Goal: Information Seeking & Learning: Learn about a topic

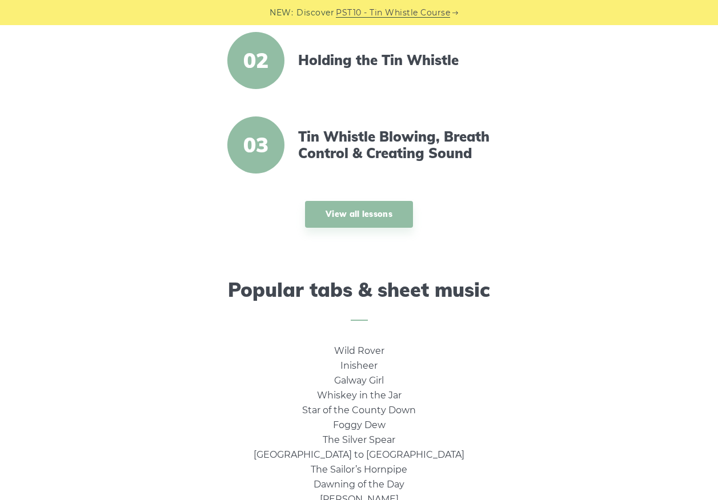
scroll to position [856, 0]
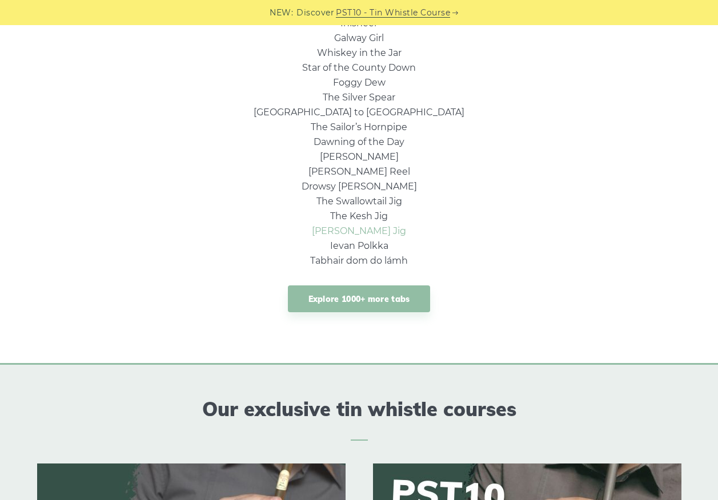
click at [372, 230] on link "[PERSON_NAME] Jig" at bounding box center [359, 231] width 94 height 11
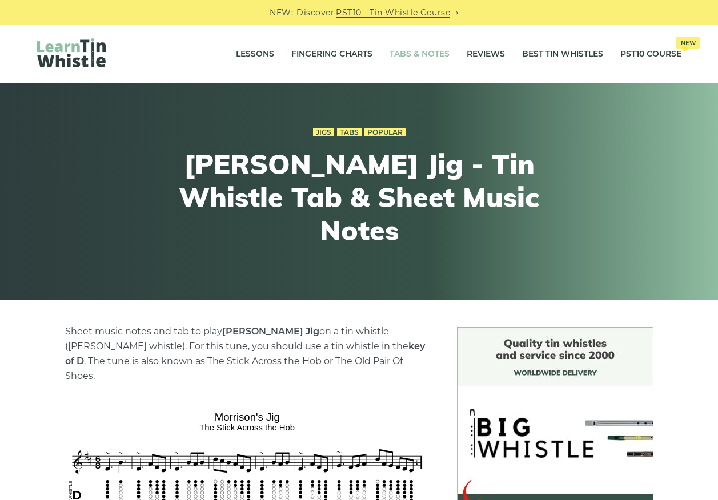
click at [417, 51] on link "Tabs & Notes" at bounding box center [419, 54] width 60 height 29
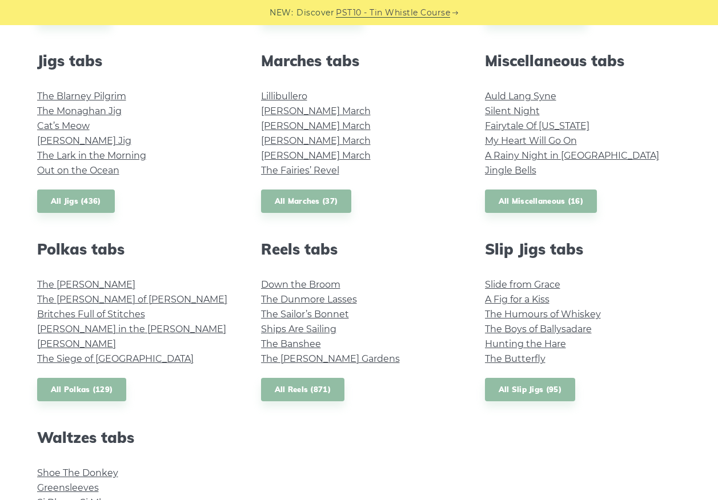
scroll to position [514, 0]
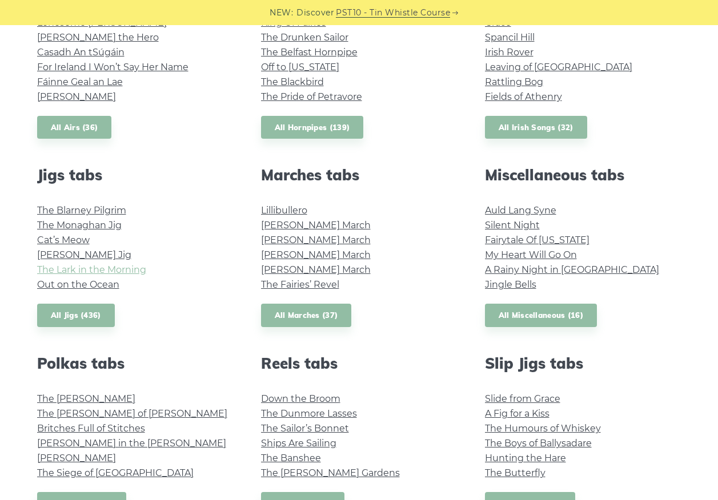
click at [77, 271] on link "The Lark in the Morning" at bounding box center [91, 269] width 109 height 11
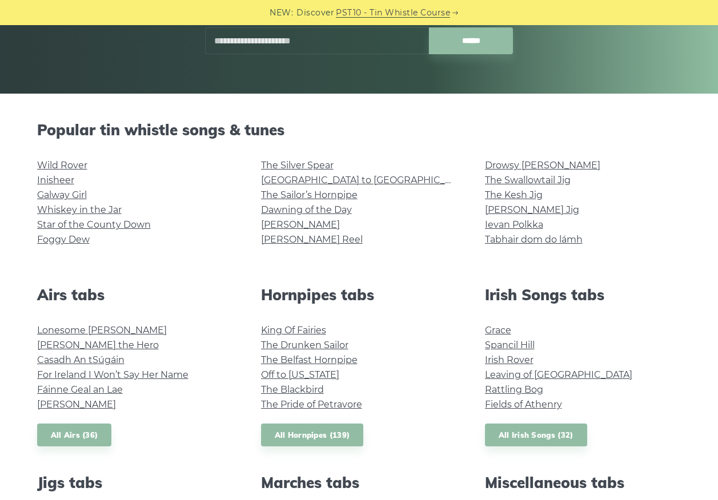
scroll to position [171, 0]
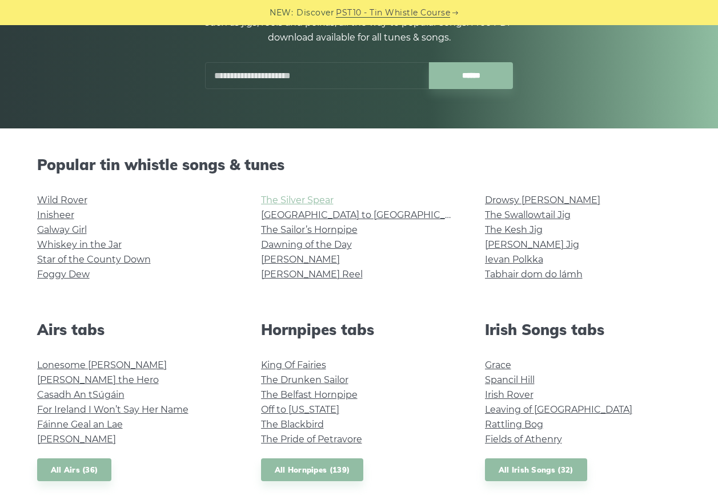
click at [320, 199] on link "The Silver Spear" at bounding box center [297, 200] width 73 height 11
click at [522, 218] on link "The Swallowtail Jig" at bounding box center [528, 215] width 86 height 11
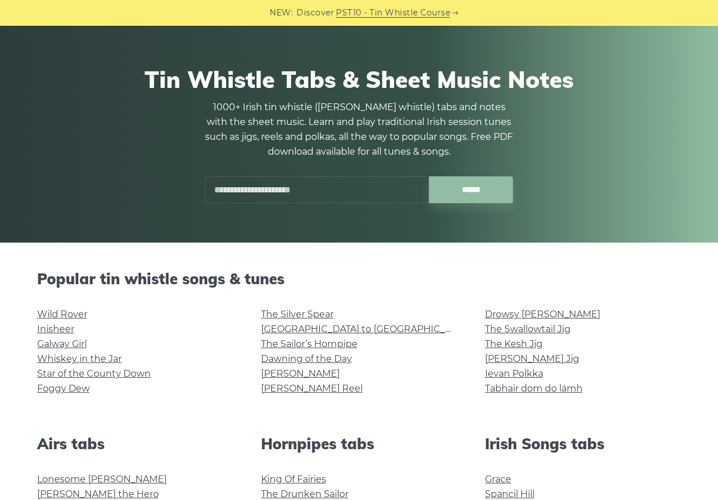
scroll to position [0, 0]
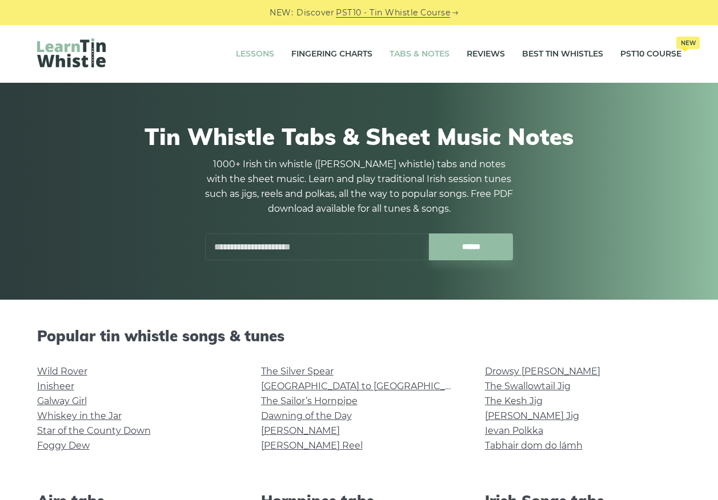
click at [257, 53] on link "Lessons" at bounding box center [255, 54] width 38 height 29
click at [263, 54] on link "Lessons" at bounding box center [255, 54] width 38 height 29
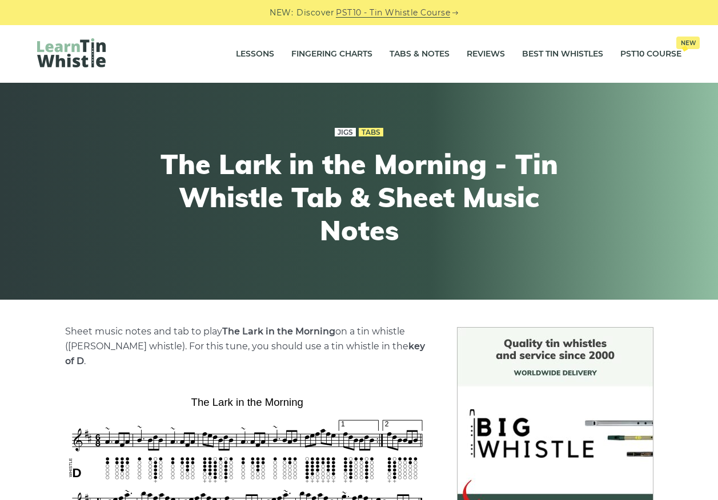
click at [341, 131] on link "Jigs" at bounding box center [345, 132] width 21 height 9
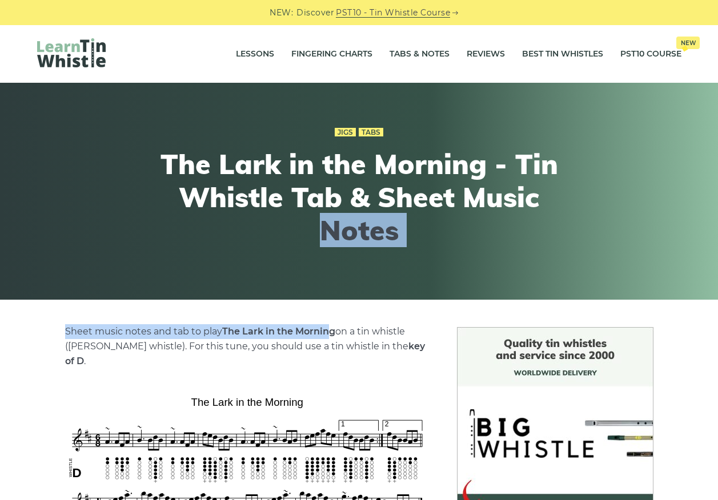
drag, startPoint x: 317, startPoint y: 281, endPoint x: 316, endPoint y: 327, distance: 46.3
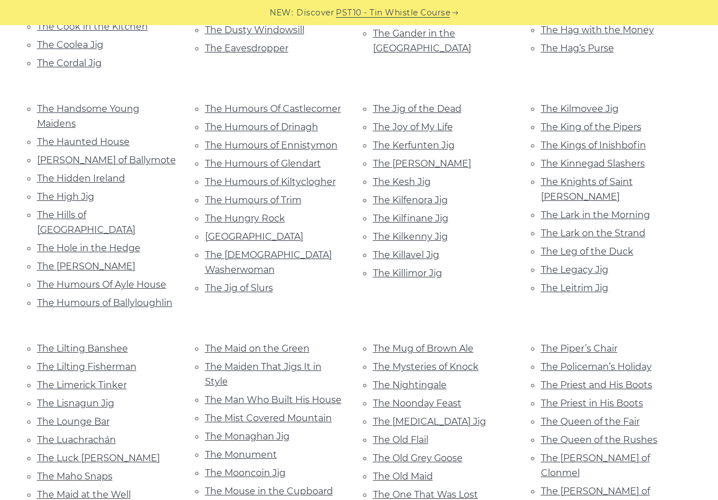
scroll to position [1941, 0]
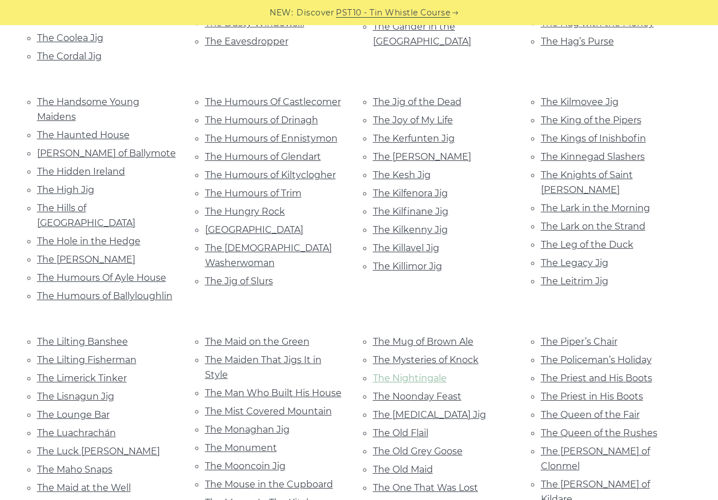
click at [424, 373] on link "The Nightingale" at bounding box center [410, 378] width 74 height 11
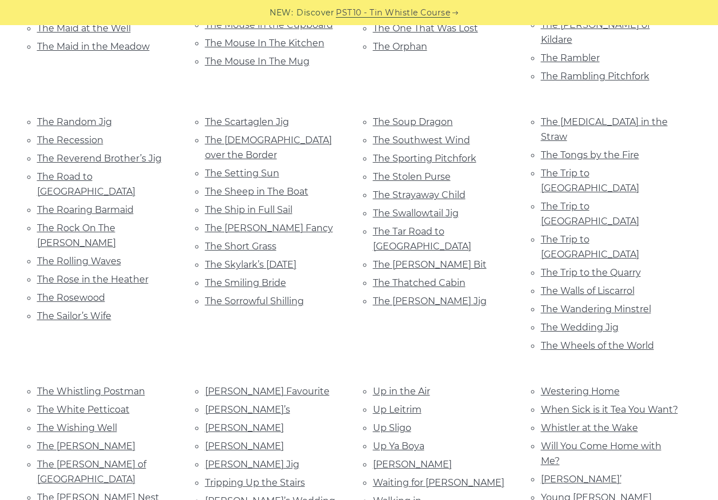
scroll to position [2398, 0]
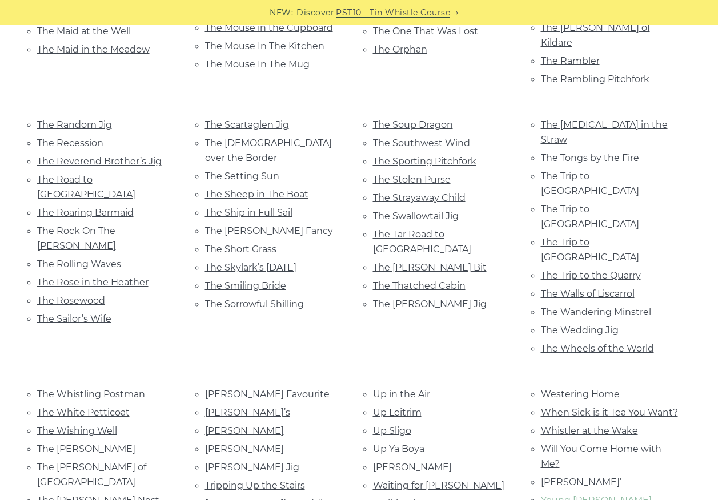
click at [592, 495] on link "Young Tom Ennis" at bounding box center [596, 500] width 111 height 11
click at [572, 325] on link "The Wedding Jig" at bounding box center [580, 330] width 78 height 11
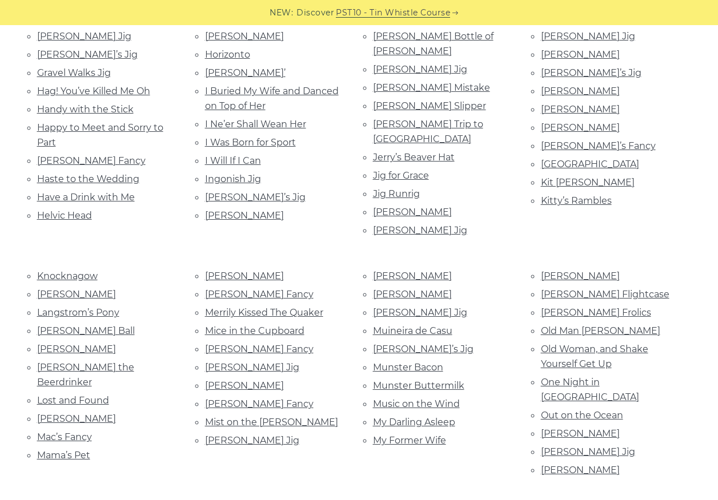
scroll to position [685, 0]
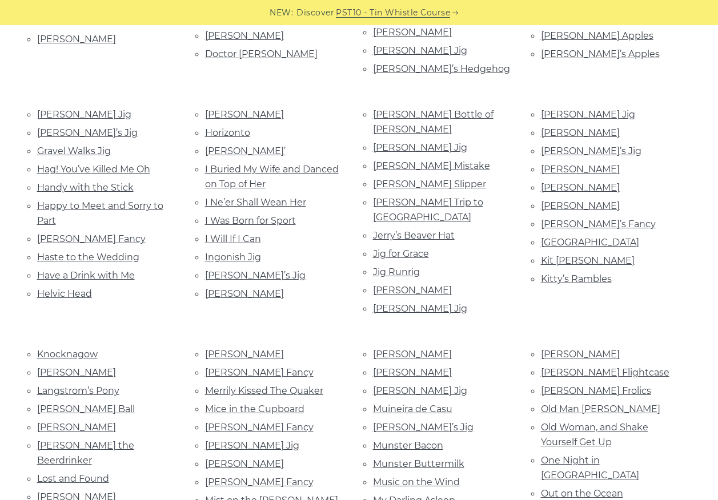
click at [242, 163] on li "I Buried My Wife and Danced on Top of Her" at bounding box center [275, 177] width 140 height 30
click at [235, 164] on link "I Buried My Wife and Danced on Top of Her" at bounding box center [272, 177] width 134 height 26
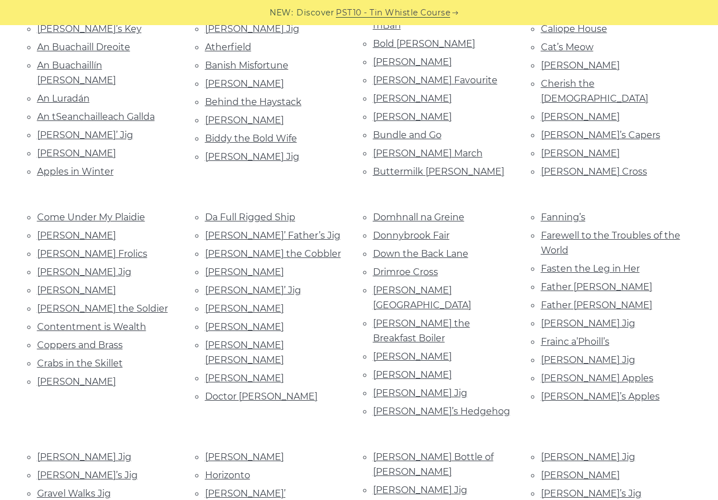
scroll to position [0, 0]
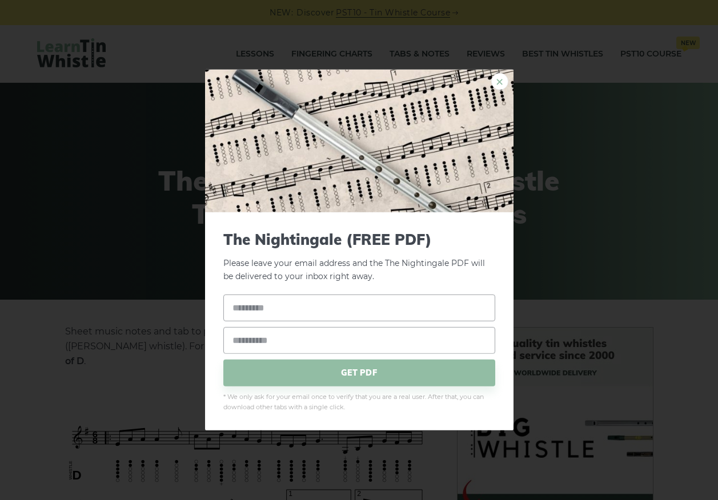
click at [497, 79] on link "×" at bounding box center [499, 81] width 17 height 17
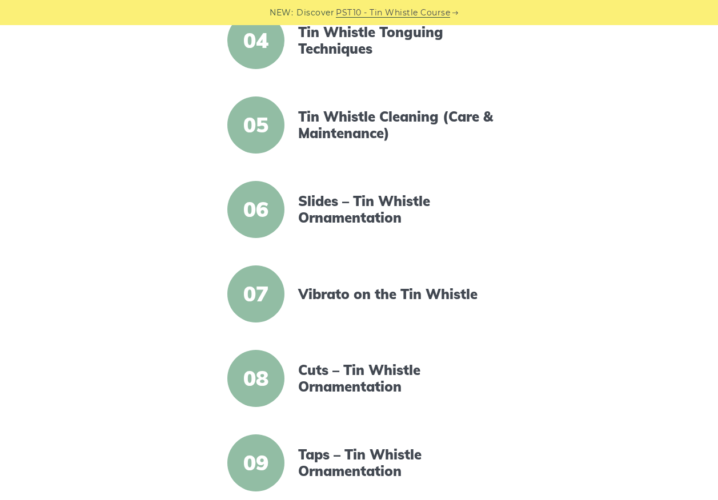
scroll to position [571, 0]
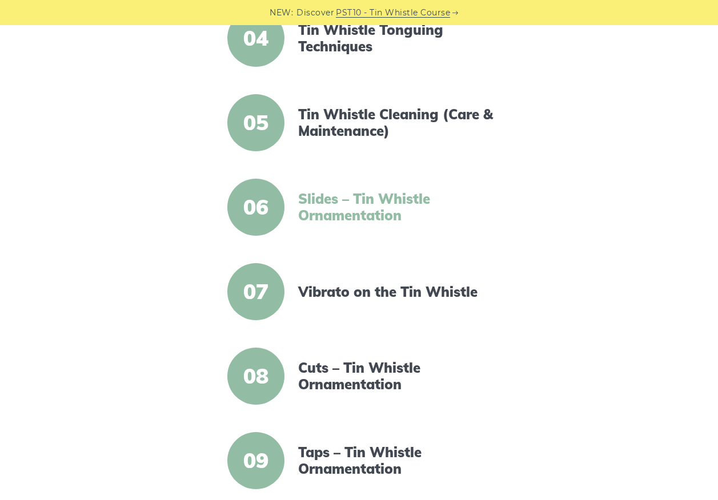
click at [333, 212] on link "Slides – Tin Whistle Ornamentation" at bounding box center [396, 207] width 196 height 33
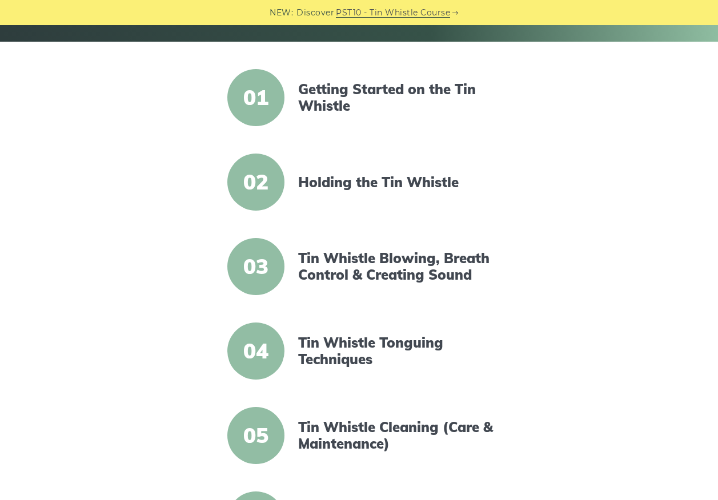
scroll to position [228, 0]
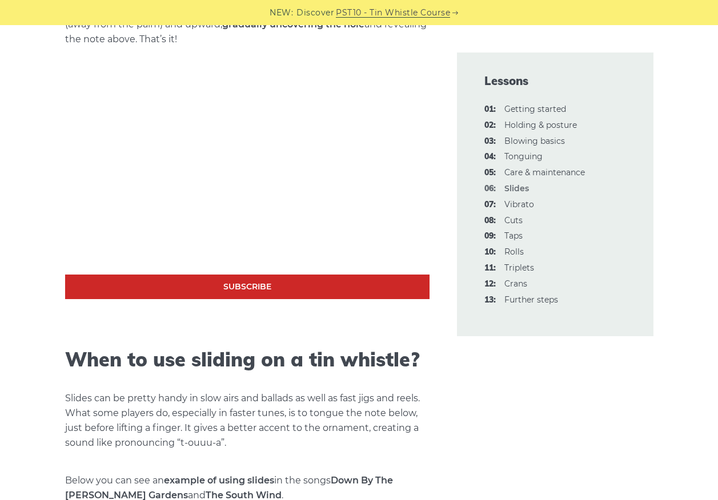
scroll to position [285, 0]
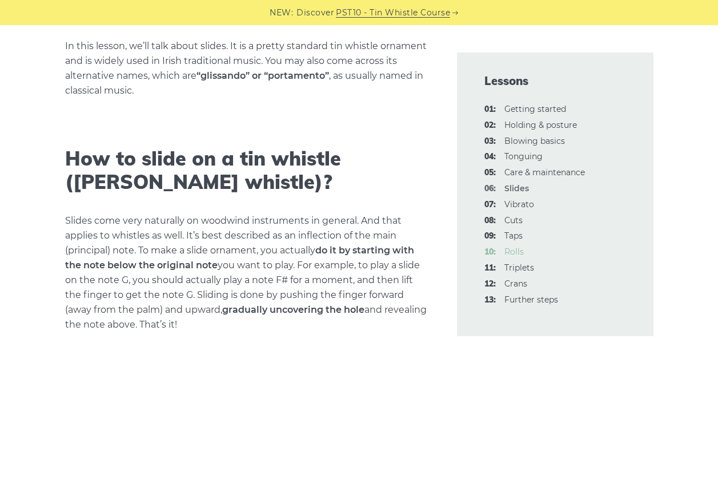
click at [514, 253] on link "10: Rolls" at bounding box center [513, 252] width 19 height 10
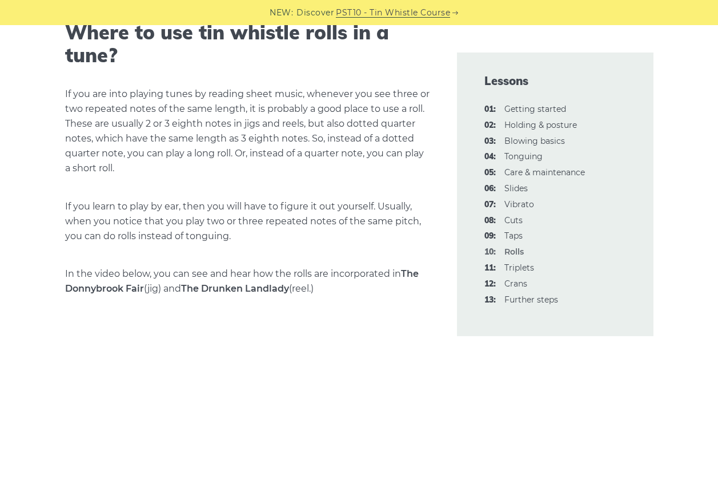
scroll to position [1542, 0]
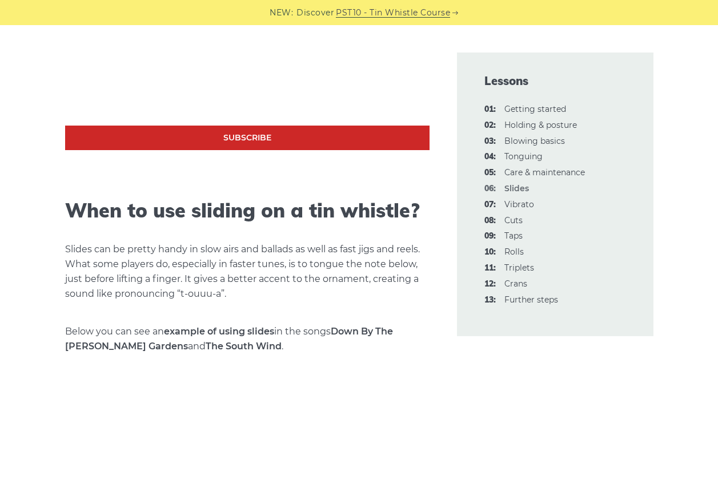
scroll to position [856, 0]
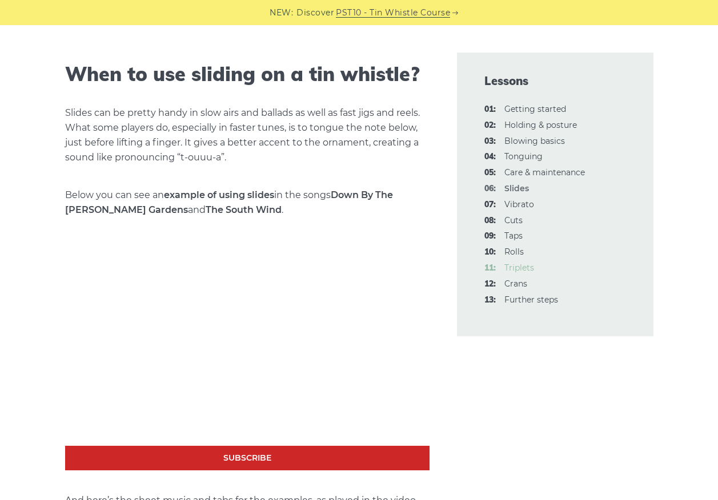
click at [521, 271] on link "11: Triplets" at bounding box center [519, 268] width 30 height 10
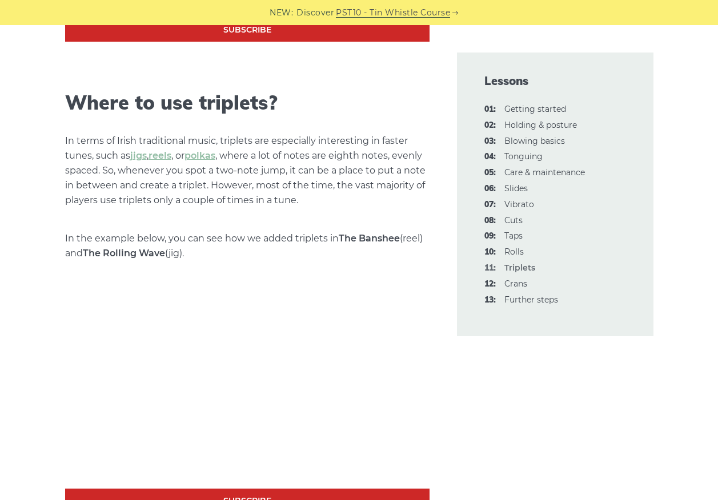
scroll to position [1256, 0]
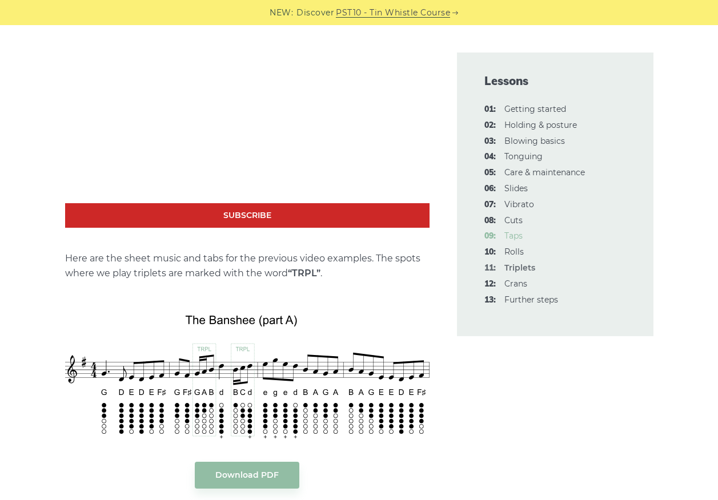
click at [517, 234] on link "09: Taps" at bounding box center [513, 236] width 18 height 10
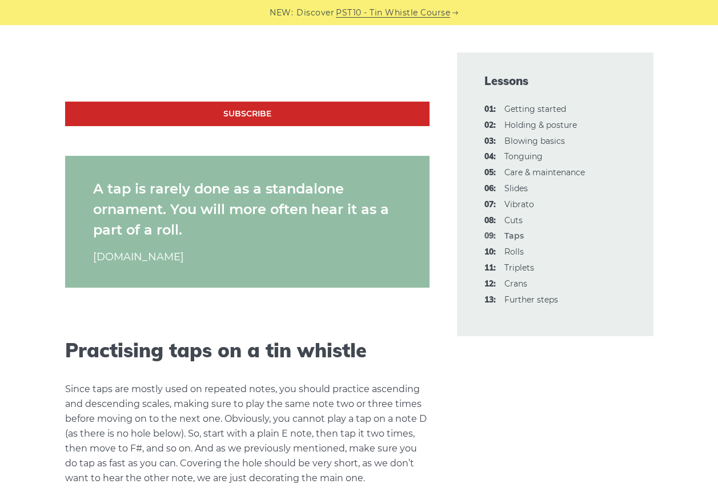
scroll to position [971, 0]
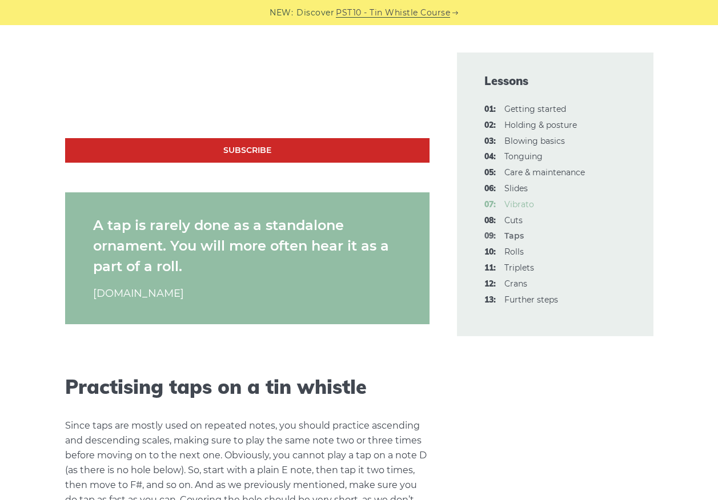
click at [513, 206] on link "07: Vibrato" at bounding box center [519, 204] width 30 height 10
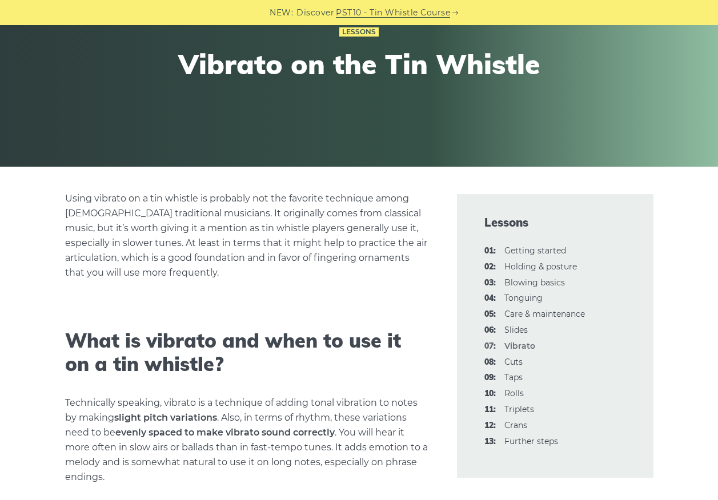
scroll to position [257, 0]
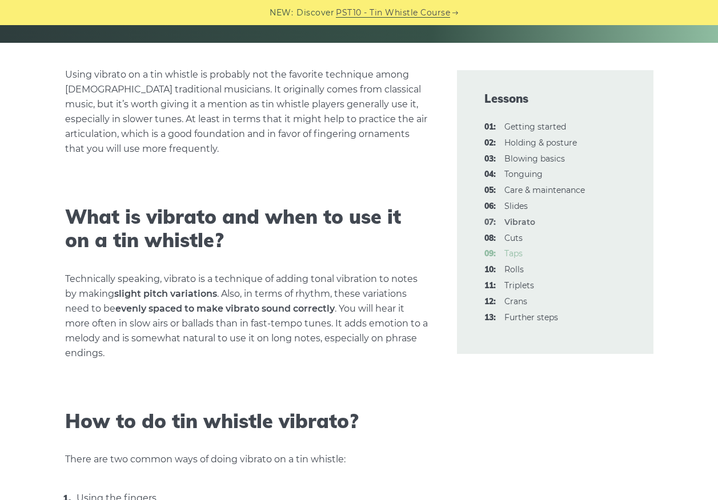
click at [512, 251] on link "09: Taps" at bounding box center [513, 253] width 18 height 10
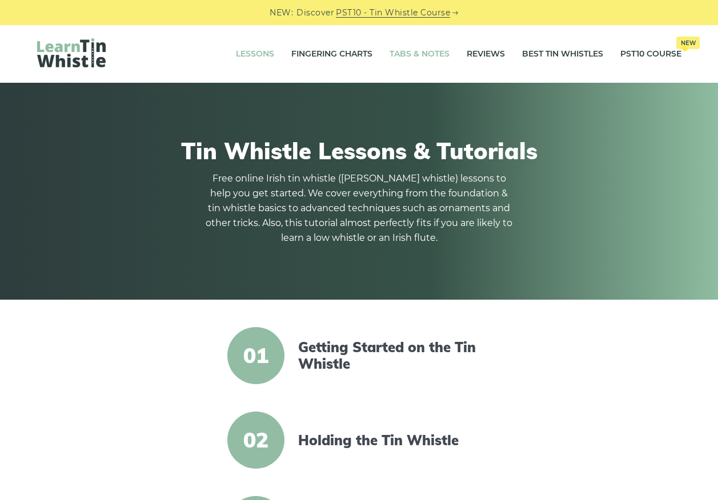
click at [405, 53] on link "Tabs & Notes" at bounding box center [419, 54] width 60 height 29
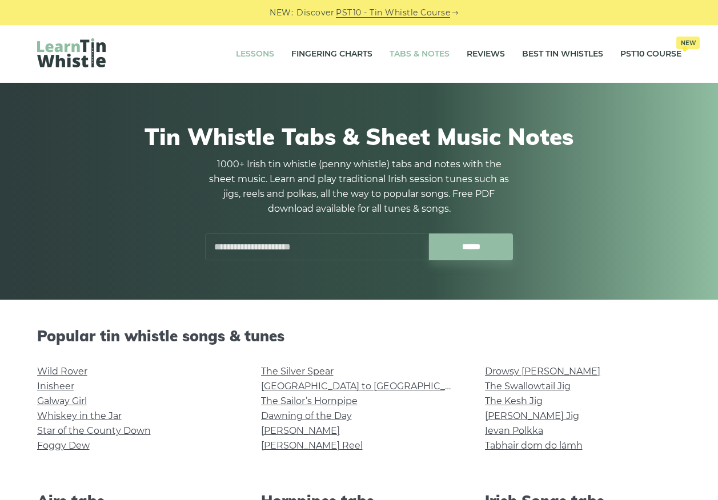
click at [246, 52] on link "Lessons" at bounding box center [255, 54] width 38 height 29
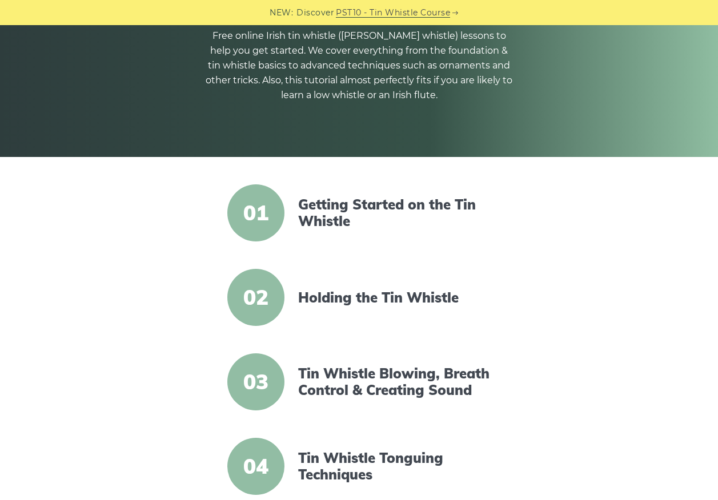
scroll to position [114, 0]
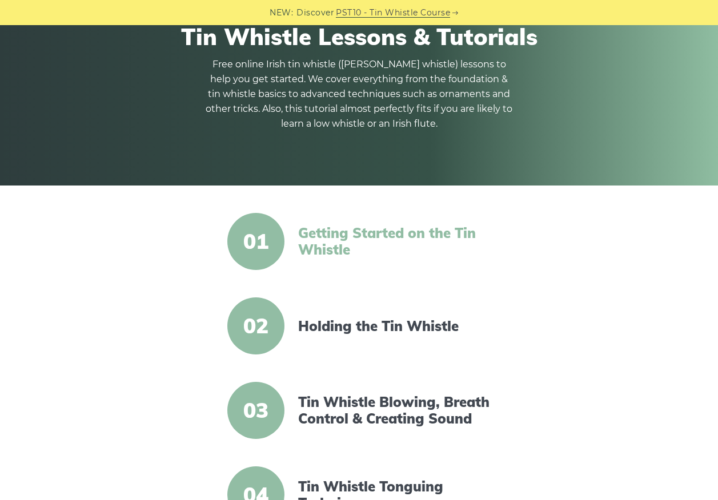
click at [333, 236] on link "Getting Started on the Tin Whistle" at bounding box center [396, 241] width 196 height 33
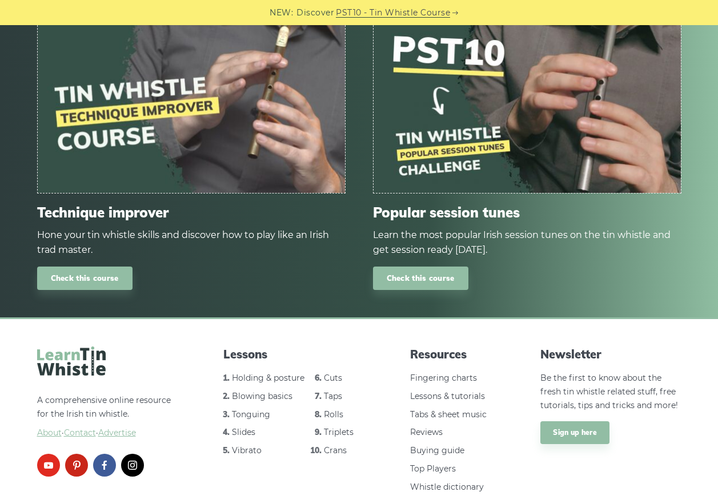
scroll to position [1564, 0]
